Goal: Task Accomplishment & Management: Manage account settings

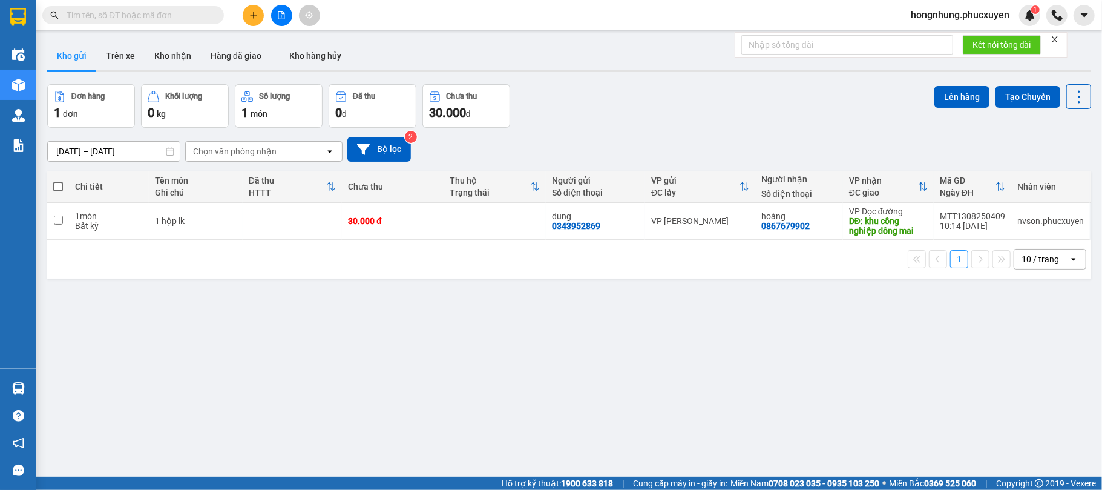
click at [133, 13] on input "text" at bounding box center [138, 14] width 143 height 13
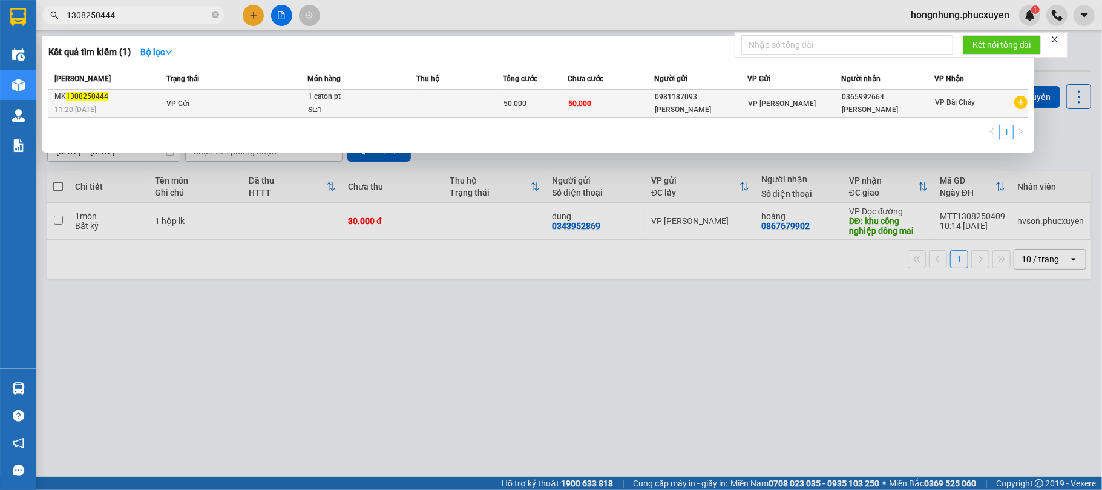
type input "1308250444"
click at [246, 99] on td "VP Gửi" at bounding box center [235, 104] width 144 height 28
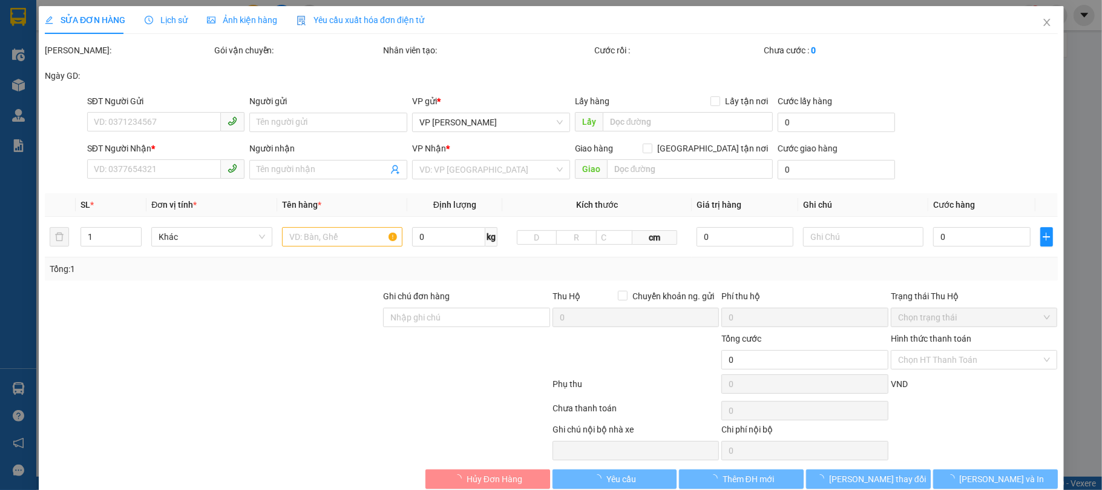
type input "0981187093"
type input "[PERSON_NAME]"
type input "0365992664"
type input "[PERSON_NAME]"
type input "50.000"
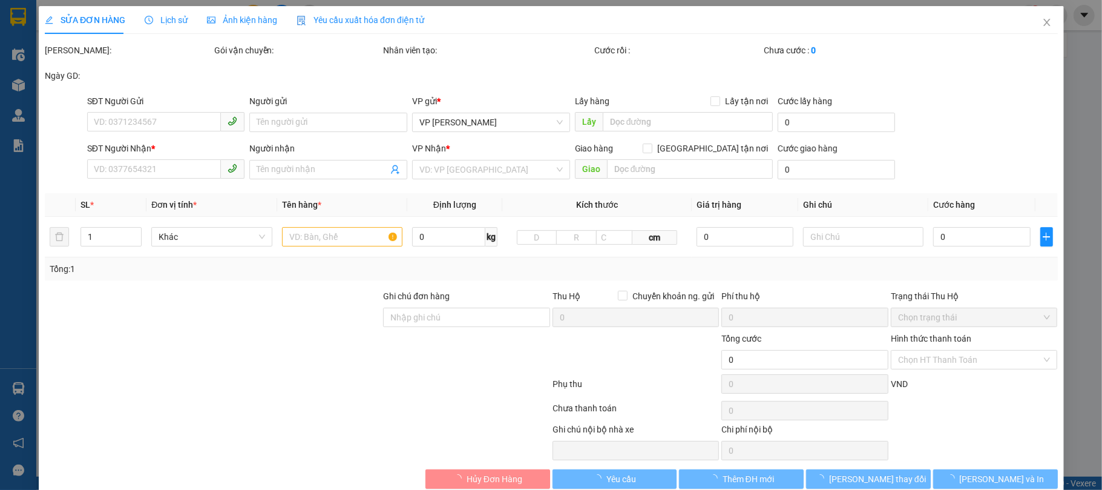
type input "50.000"
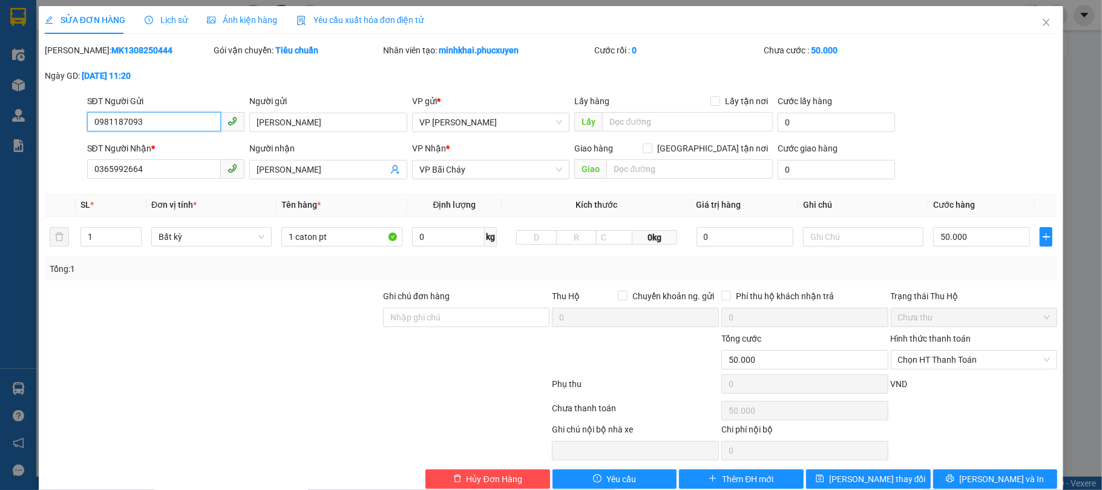
scroll to position [25, 0]
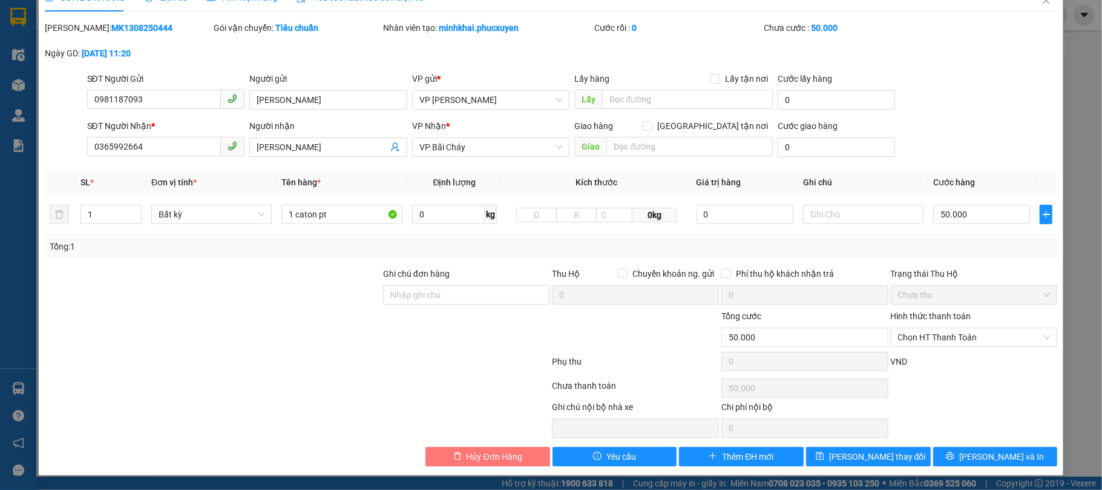
click at [525, 454] on button "Hủy Đơn Hàng" at bounding box center [487, 456] width 125 height 19
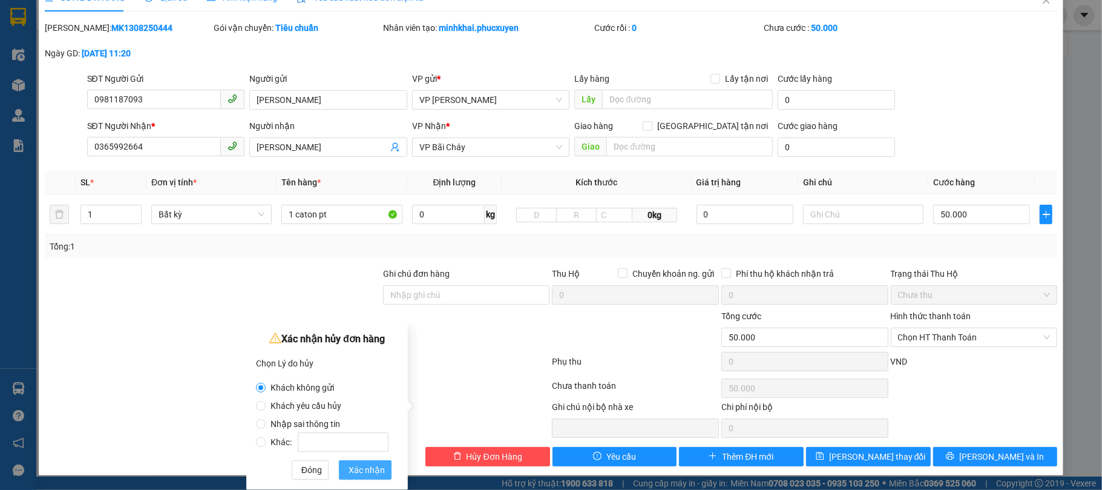
click at [381, 468] on span "Xác nhận" at bounding box center [367, 469] width 36 height 13
